Goal: Task Accomplishment & Management: Use online tool/utility

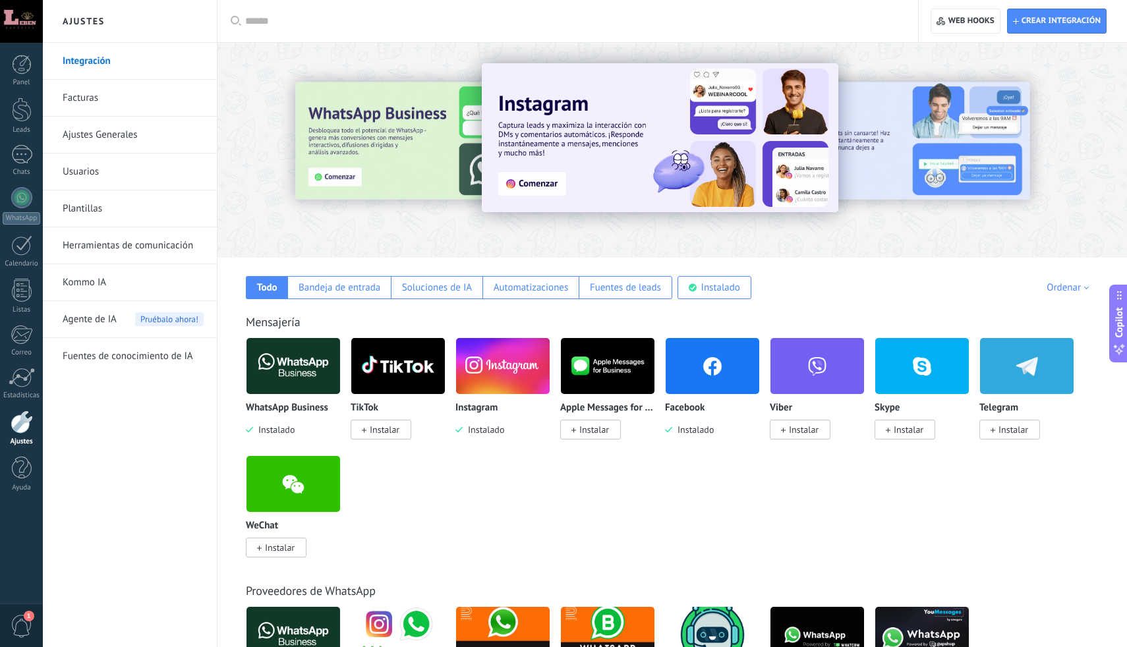
click at [301, 368] on img at bounding box center [293, 366] width 94 height 64
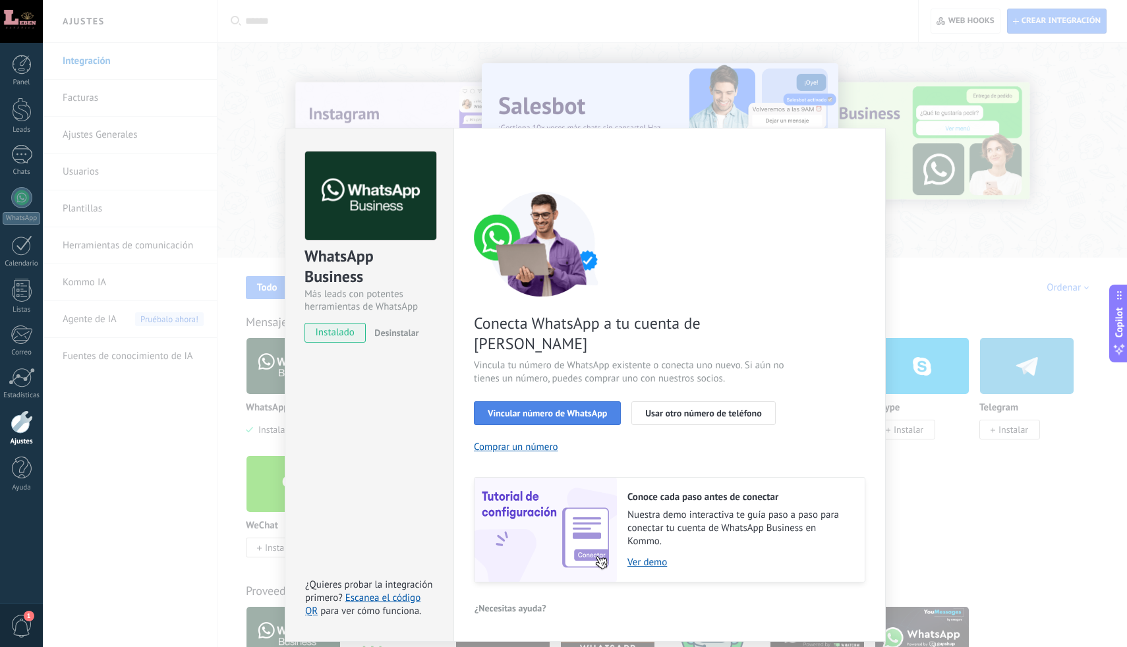
click at [577, 409] on span "Vincular número de WhatsApp" at bounding box center [547, 413] width 119 height 9
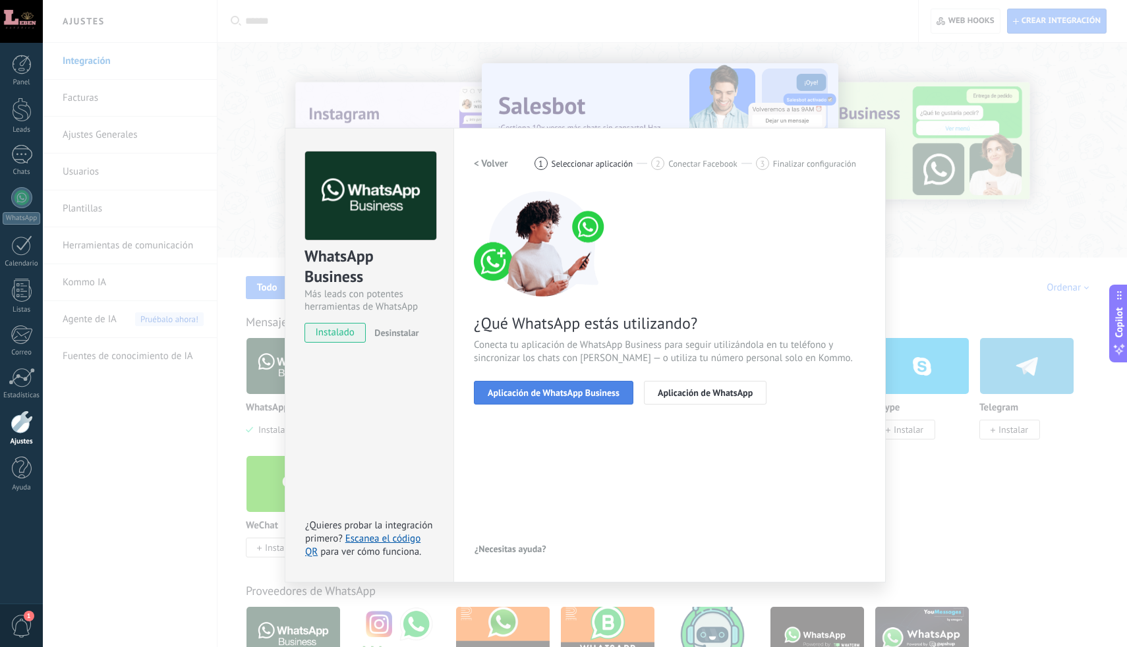
click at [574, 388] on span "Aplicación de WhatsApp Business" at bounding box center [554, 392] width 132 height 9
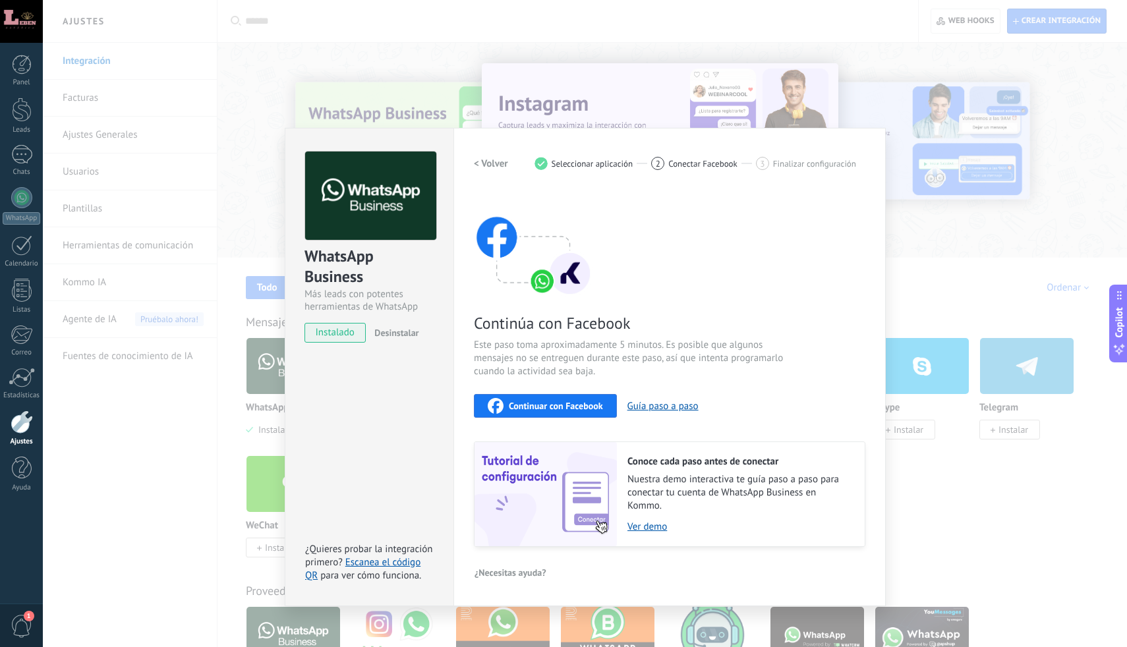
click at [553, 401] on span "Continuar con Facebook" at bounding box center [556, 405] width 94 height 9
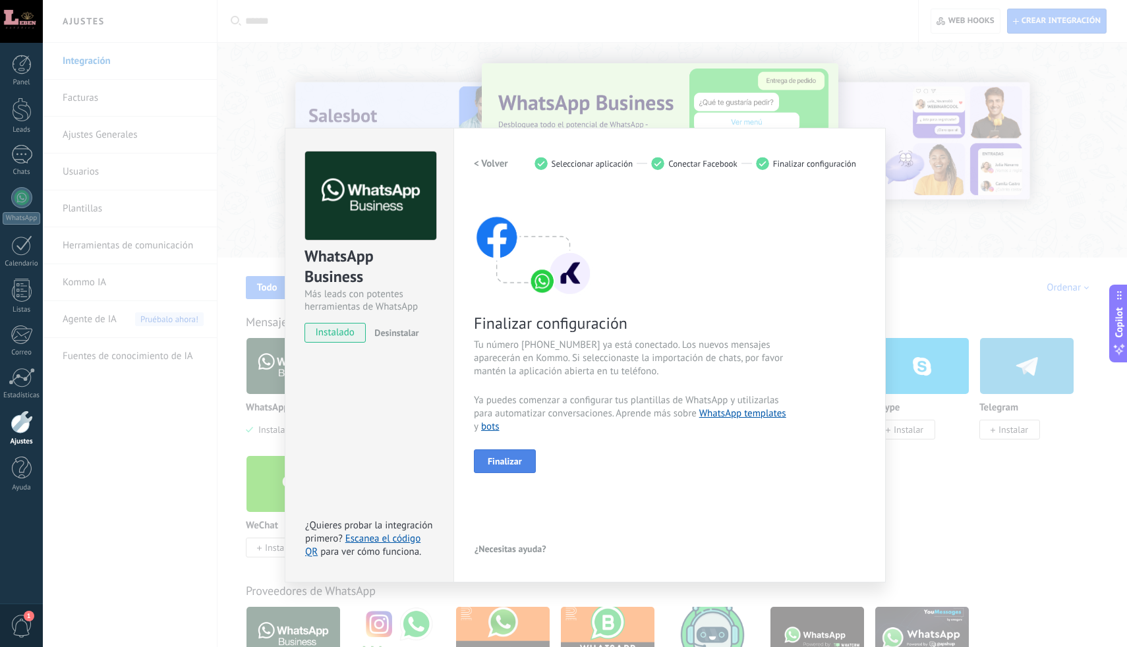
click at [511, 459] on span "Finalizar" at bounding box center [505, 461] width 34 height 9
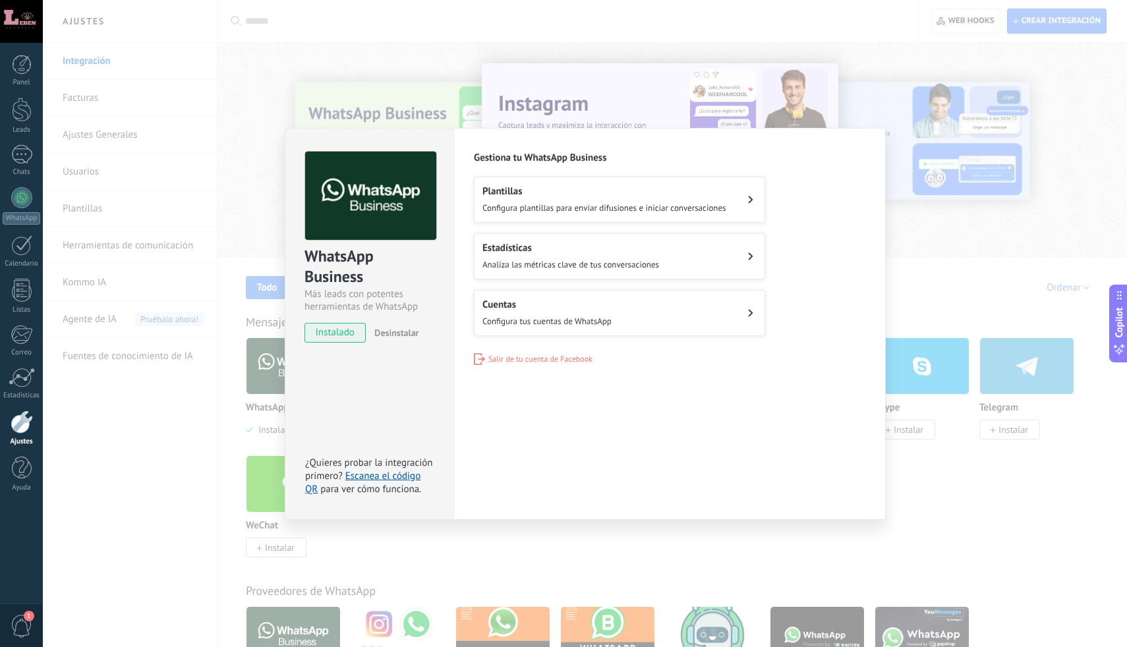
click at [737, 311] on button "Cuentas Configura tus cuentas de WhatsApp" at bounding box center [619, 313] width 291 height 46
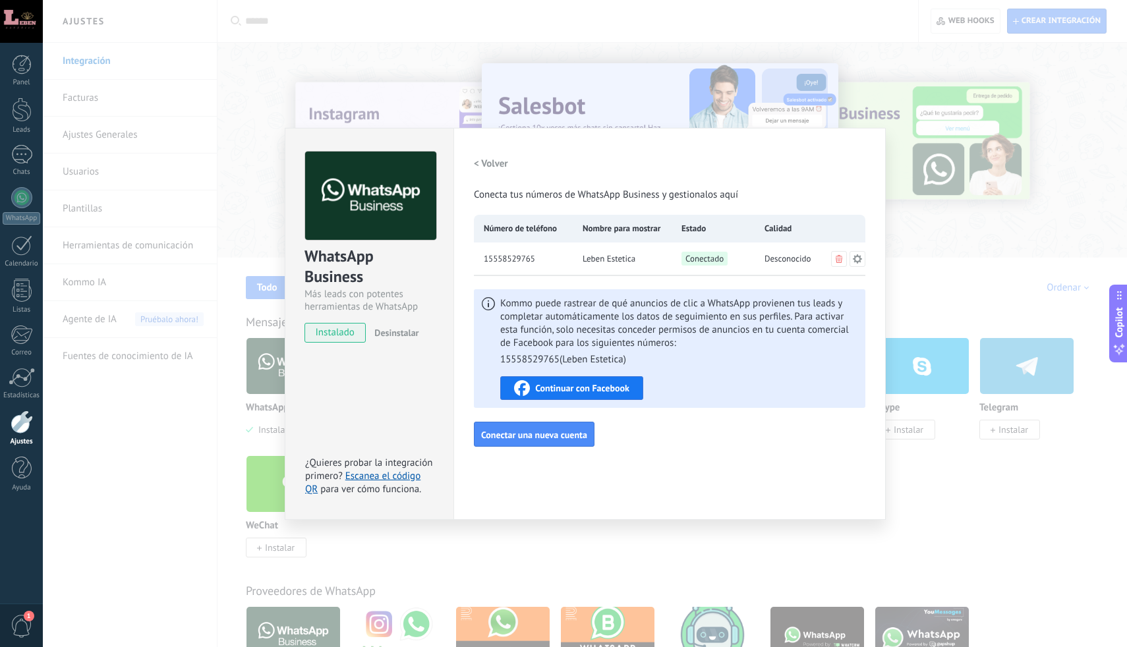
click at [345, 137] on div "WhatsApp Business Más leads con potentes herramientas de WhatsApp instalado Des…" at bounding box center [369, 240] width 168 height 225
click at [229, 190] on div "WhatsApp Business Más leads con potentes herramientas de WhatsApp instalado Des…" at bounding box center [585, 323] width 1084 height 647
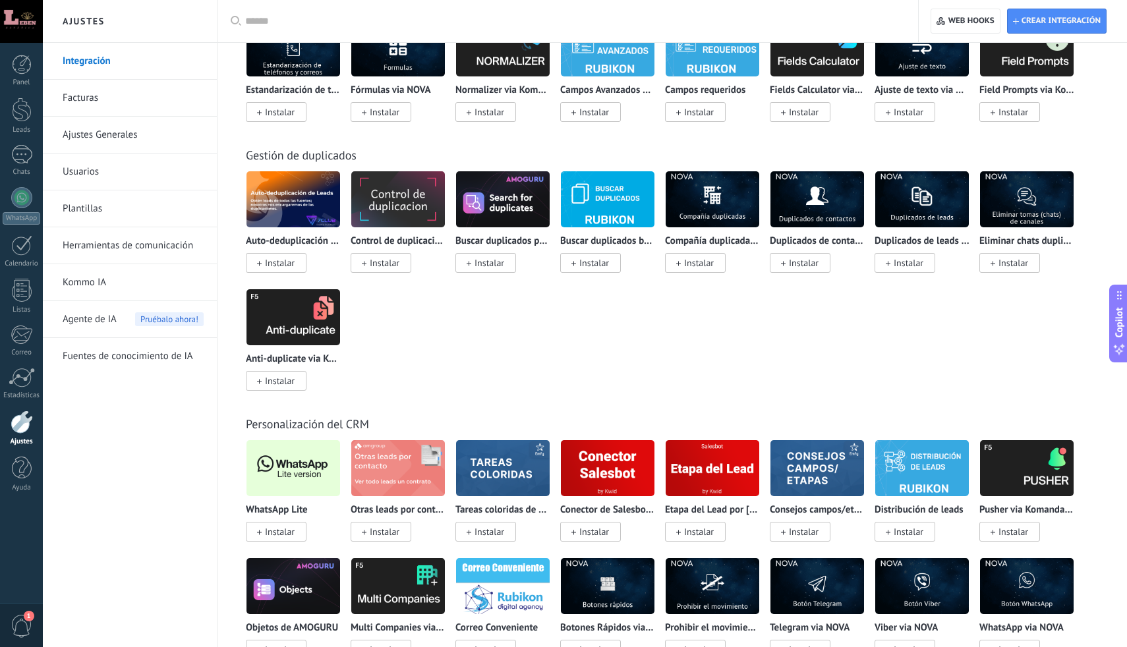
scroll to position [4146, 0]
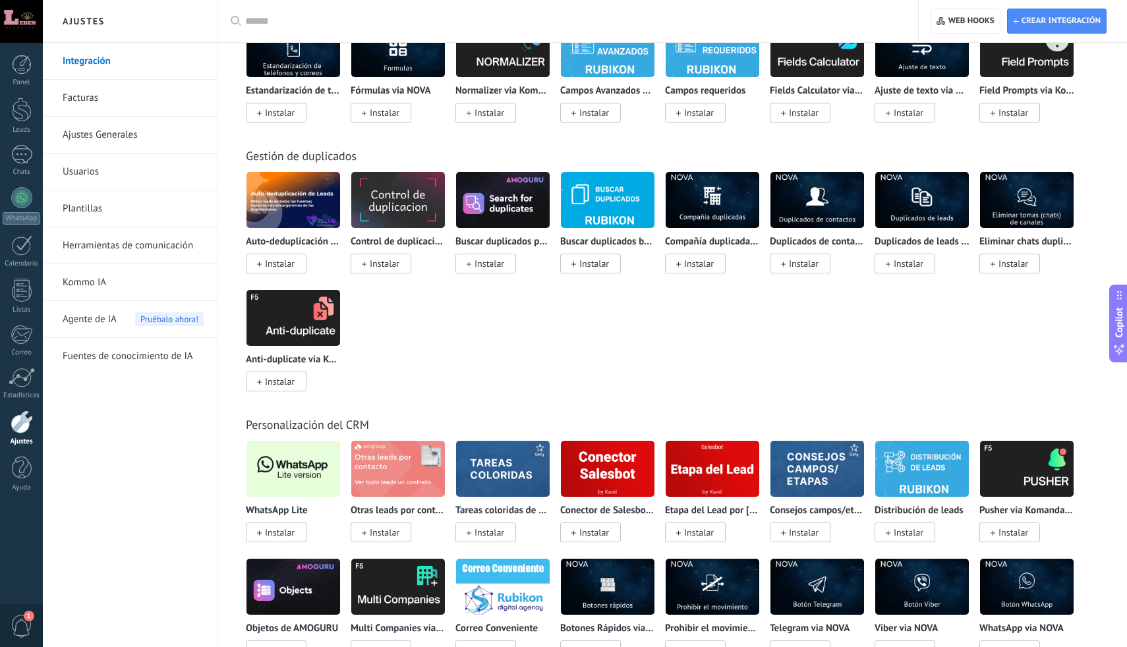
click at [297, 478] on img at bounding box center [293, 469] width 94 height 64
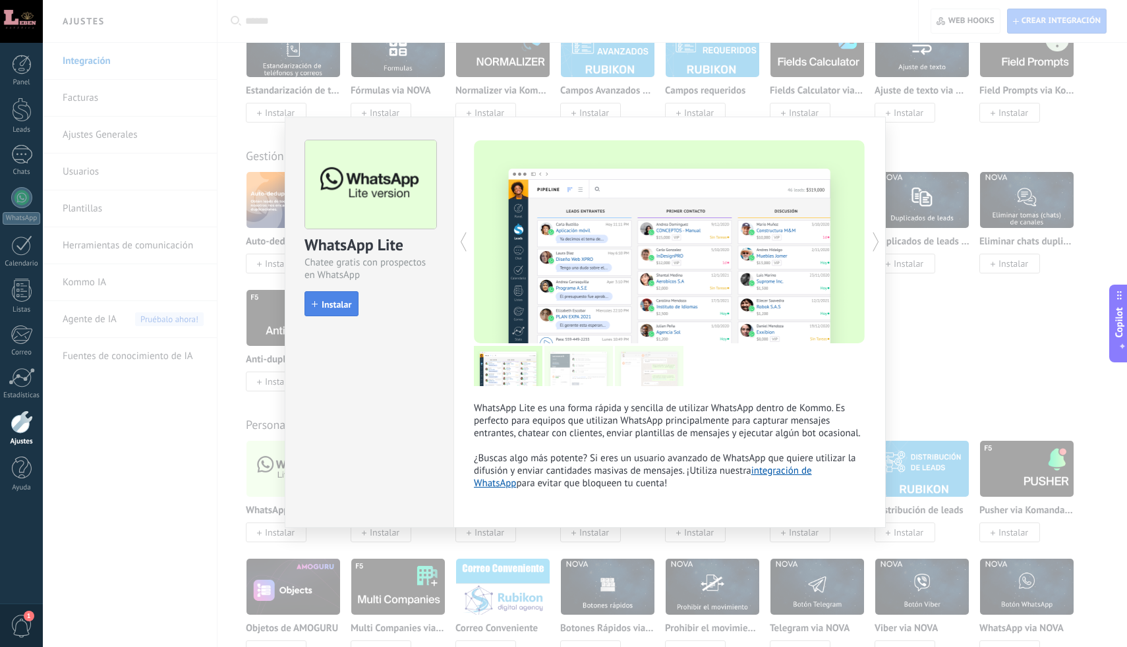
click at [334, 300] on span "Instalar" at bounding box center [337, 304] width 30 height 9
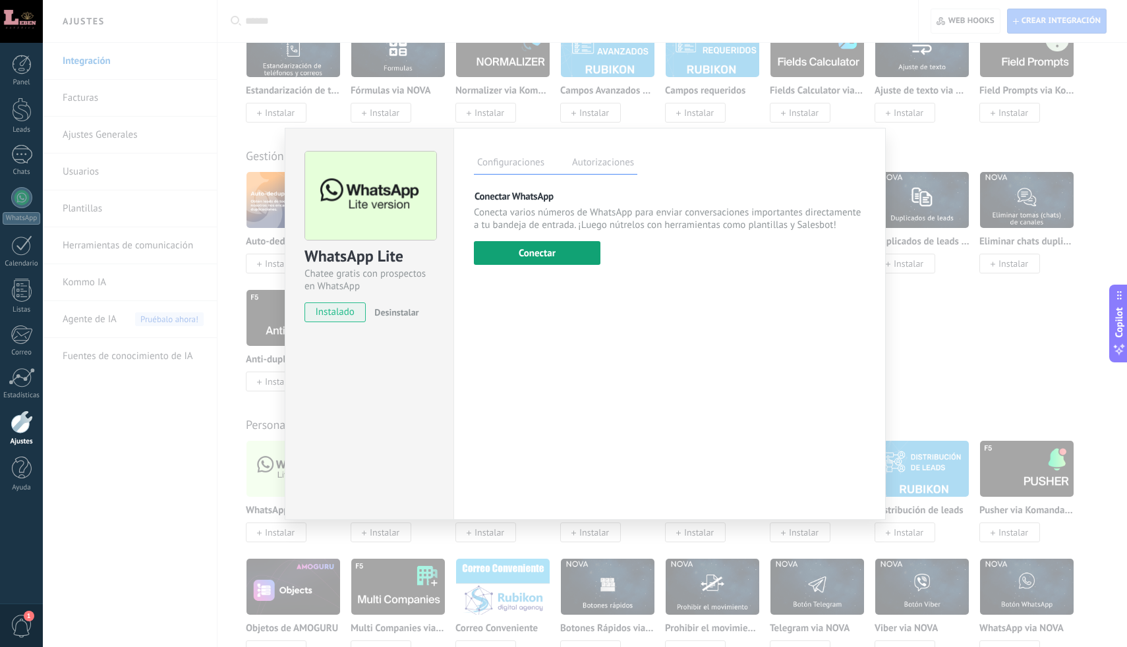
click at [543, 251] on button "Conectar" at bounding box center [537, 253] width 127 height 24
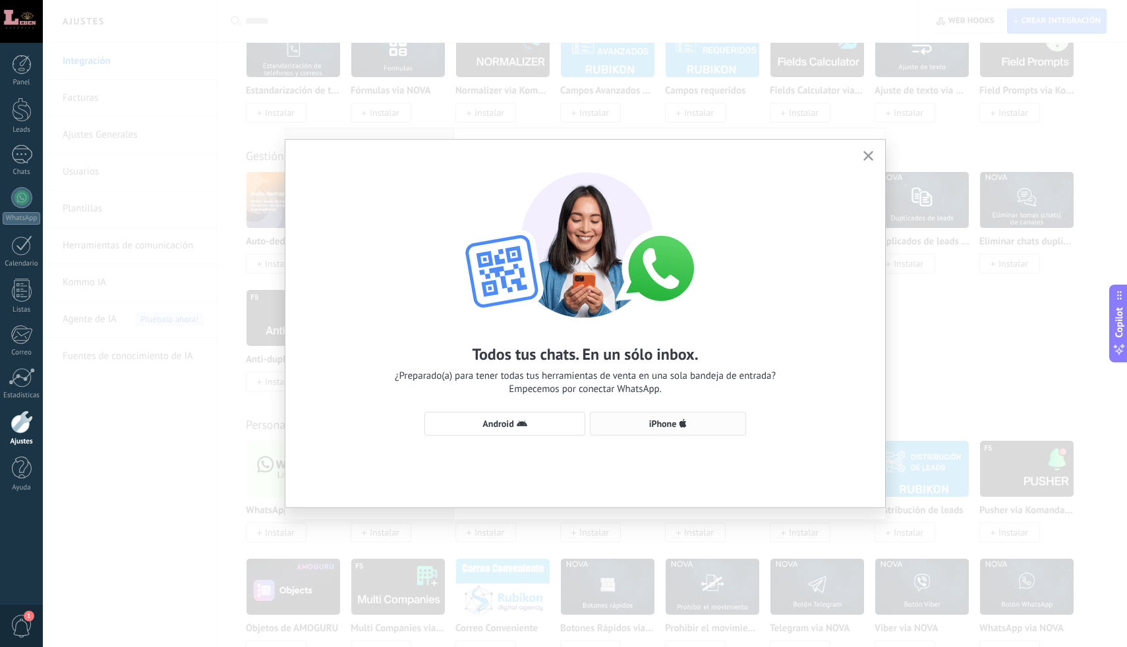
click at [667, 417] on button "iPhone" at bounding box center [668, 424] width 156 height 24
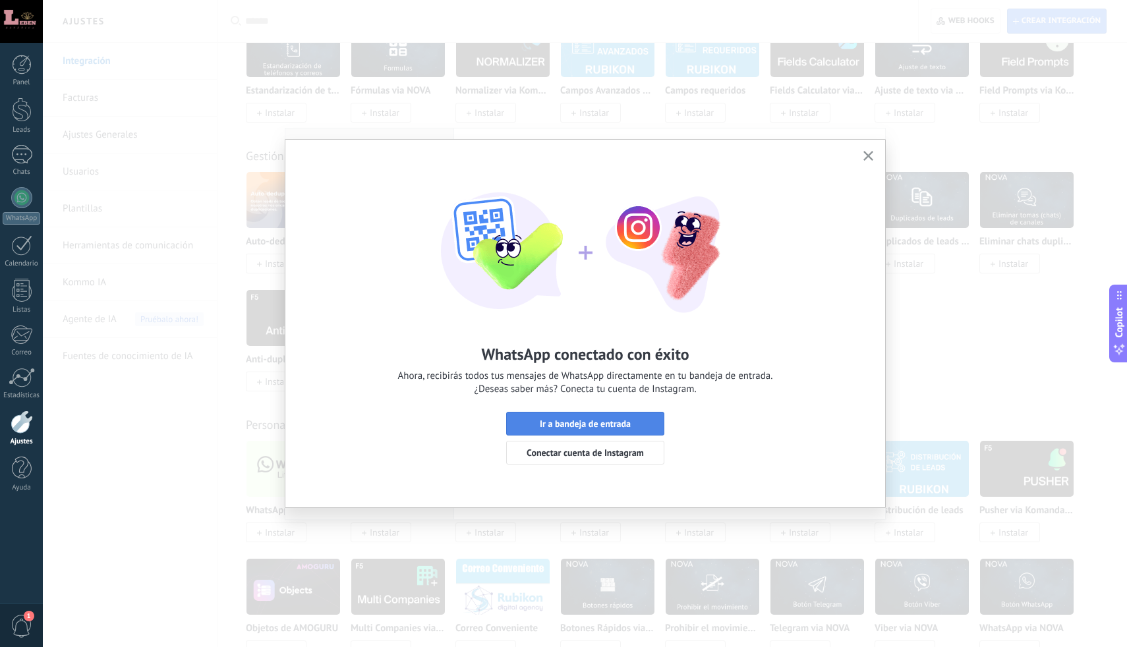
click at [590, 422] on span "Ir a bandeja de entrada" at bounding box center [585, 423] width 91 height 9
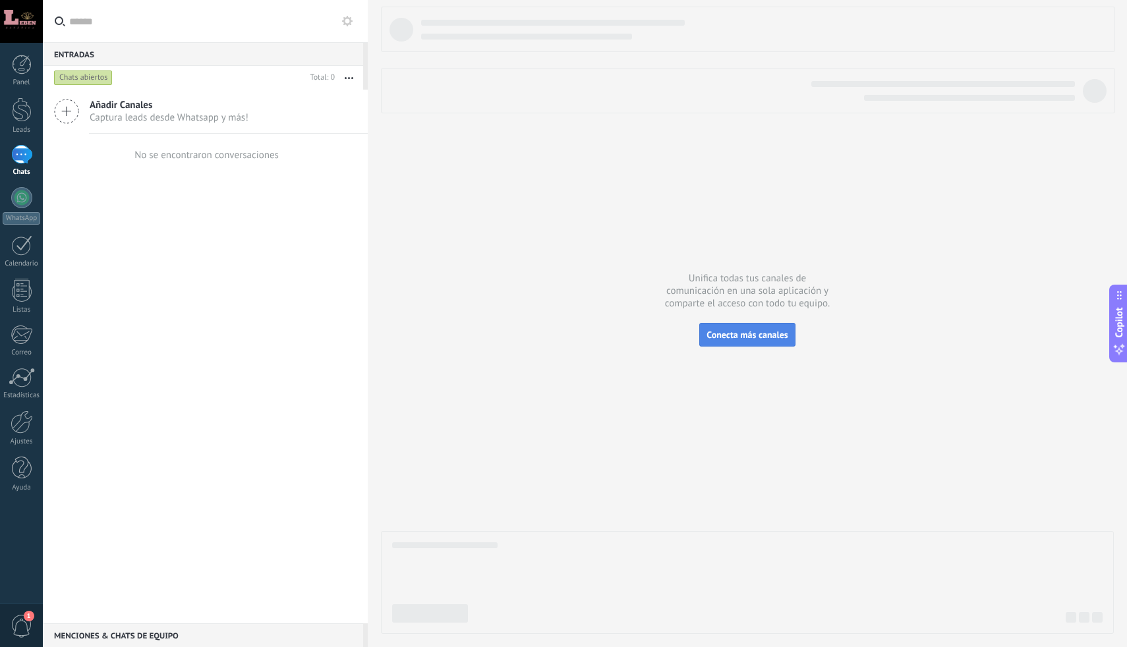
click at [750, 333] on span "Conecta más canales" at bounding box center [746, 335] width 81 height 12
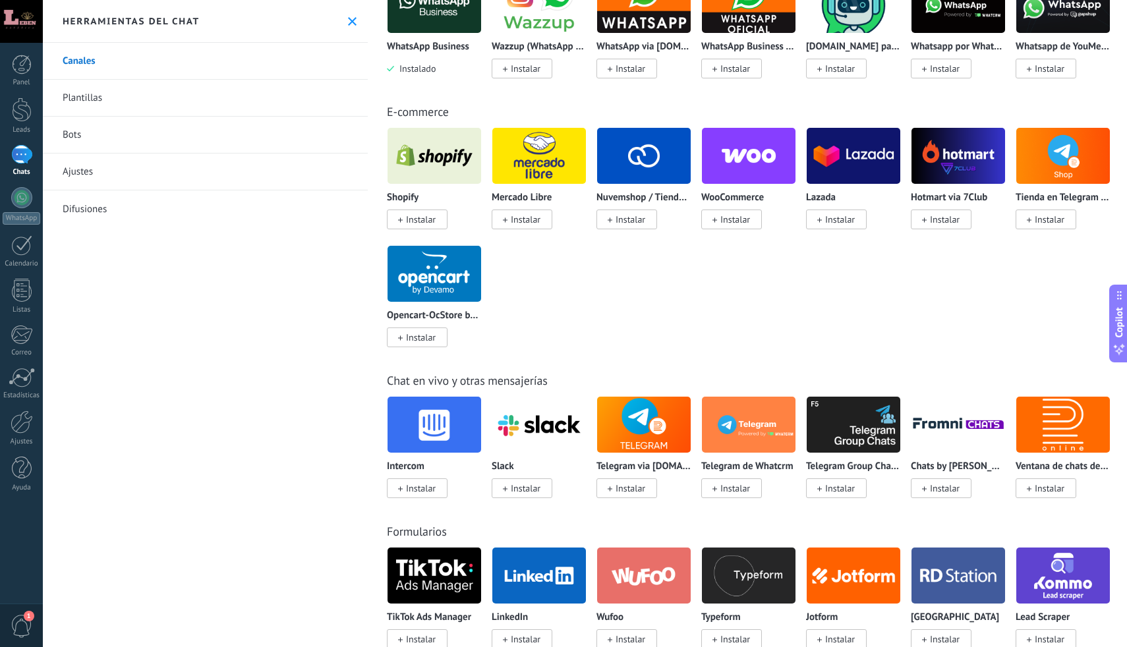
scroll to position [584, 0]
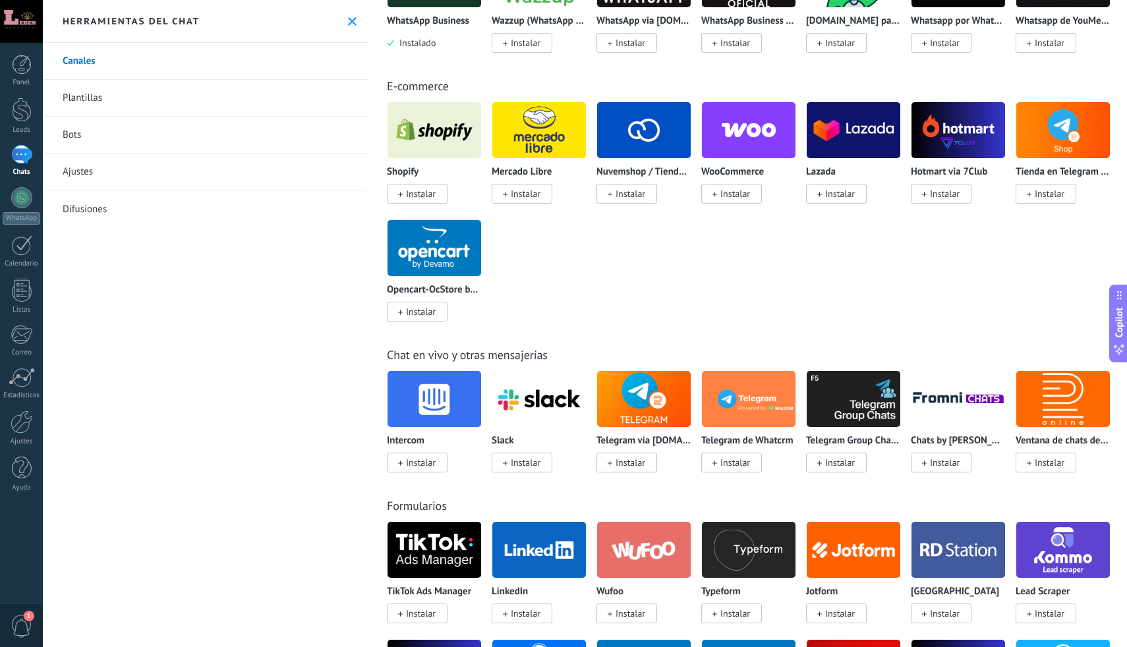
click at [91, 132] on link "Bots" at bounding box center [205, 135] width 325 height 37
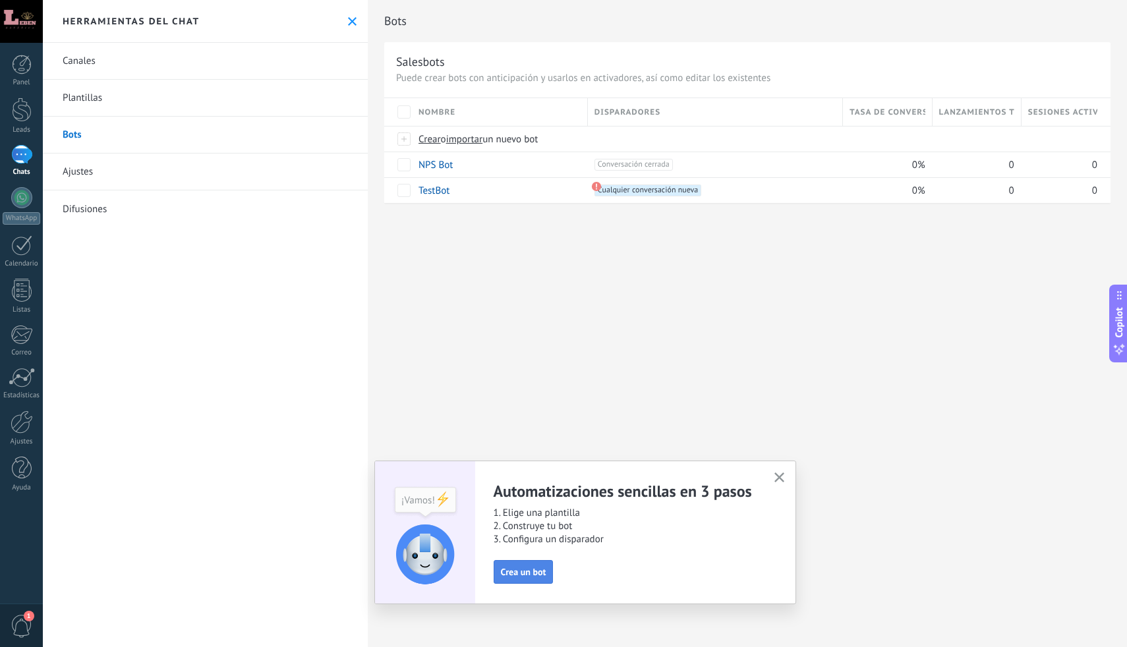
click at [528, 575] on span "Crea un bot" at bounding box center [523, 571] width 45 height 9
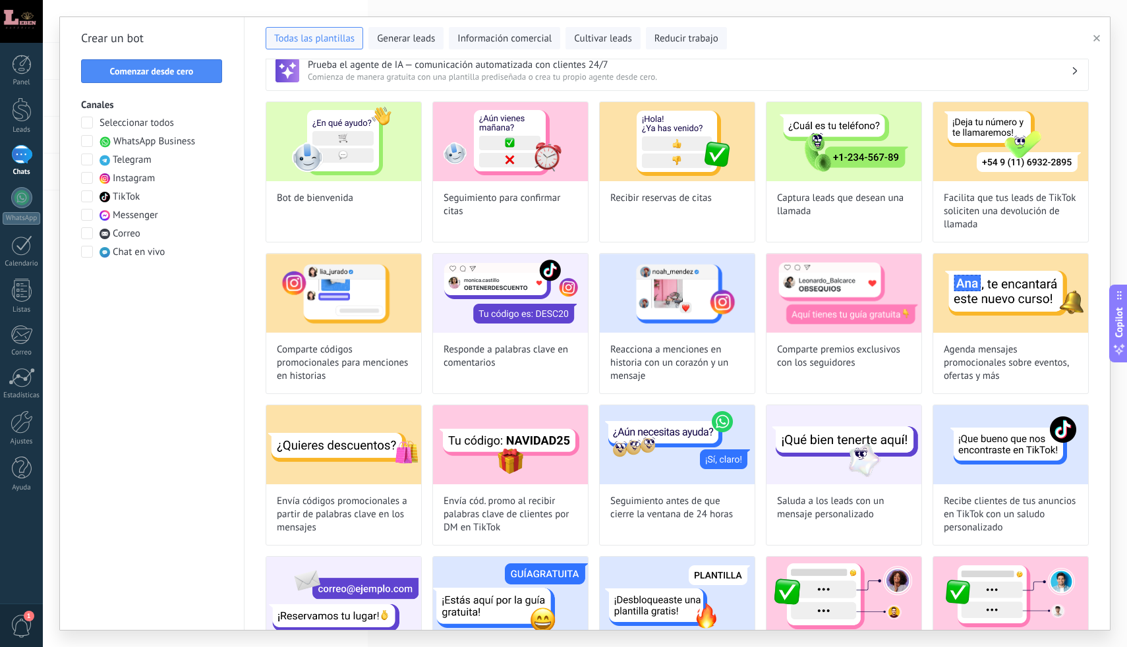
scroll to position [387, 0]
